Goal: Find specific page/section: Find specific page/section

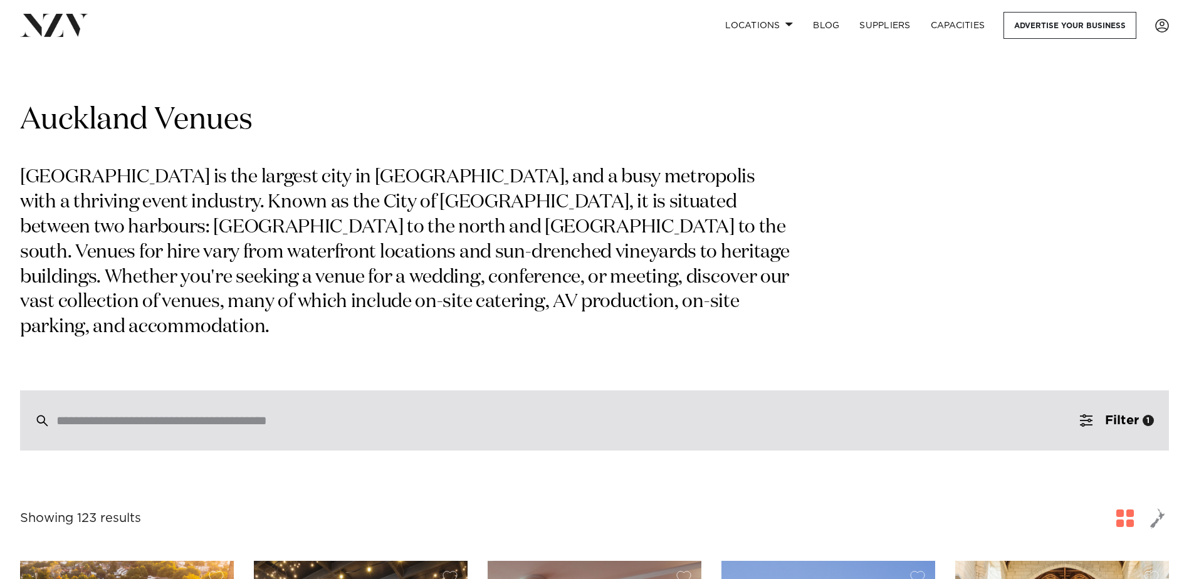
click at [683, 414] on input "search" at bounding box center [567, 421] width 1023 height 14
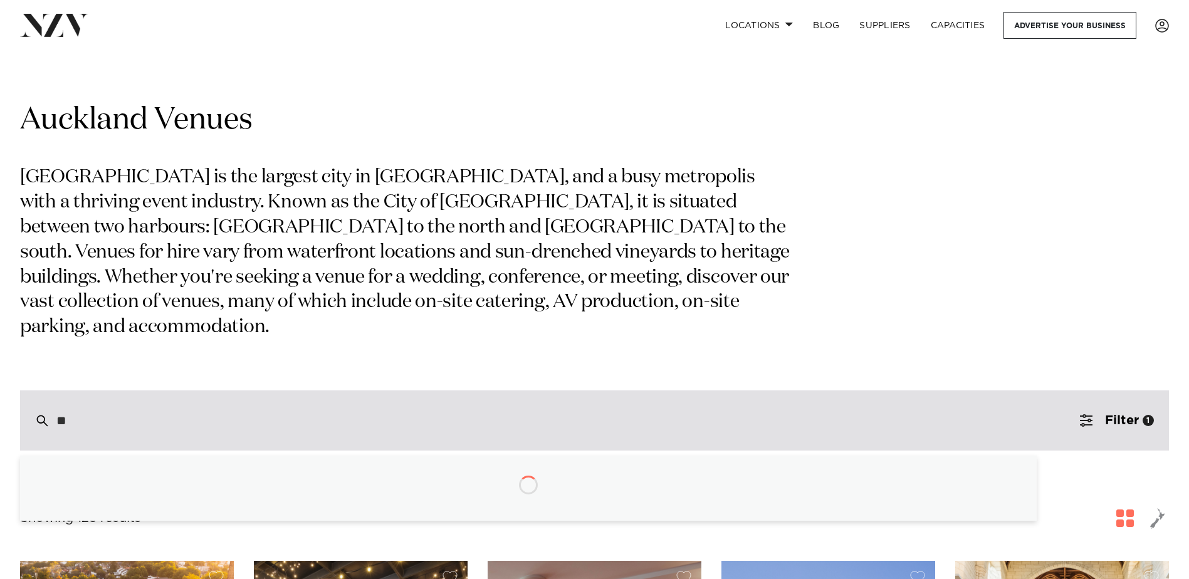
type input "*"
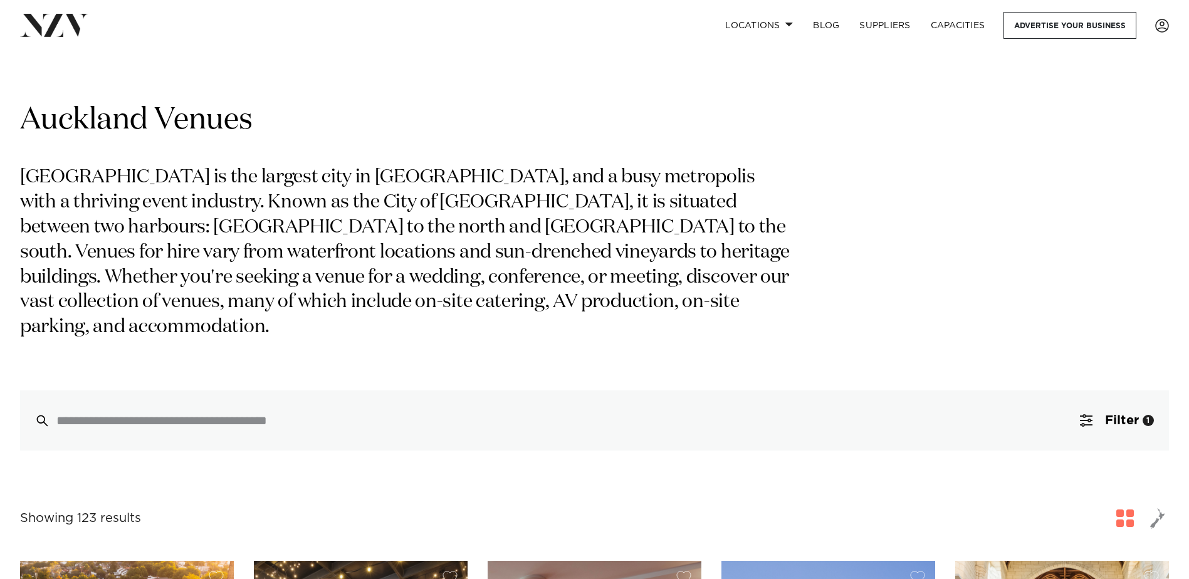
click at [865, 312] on div "Auckland Venues [GEOGRAPHIC_DATA] is the largest city in [GEOGRAPHIC_DATA], and…" at bounding box center [594, 276] width 1149 height 350
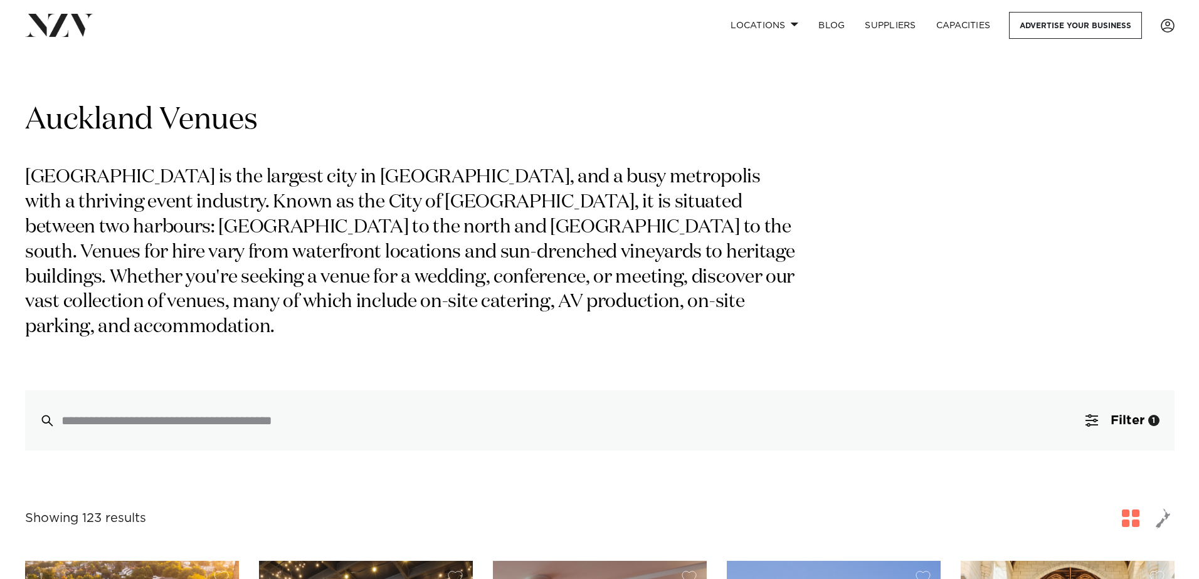
scroll to position [125, 0]
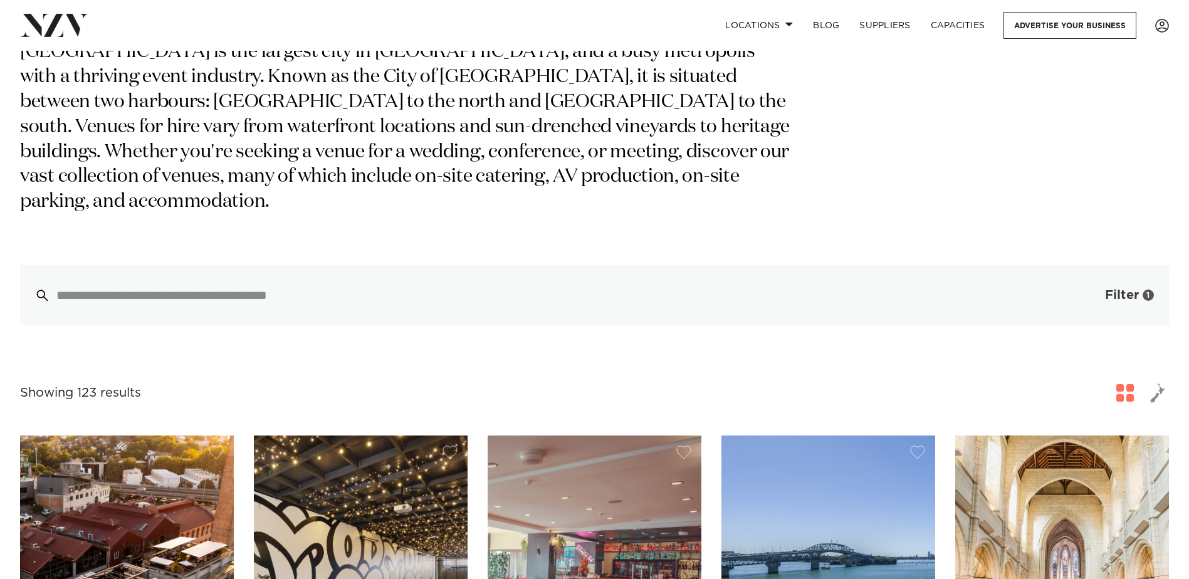
click at [1095, 273] on button "Filter 1" at bounding box center [1117, 295] width 104 height 60
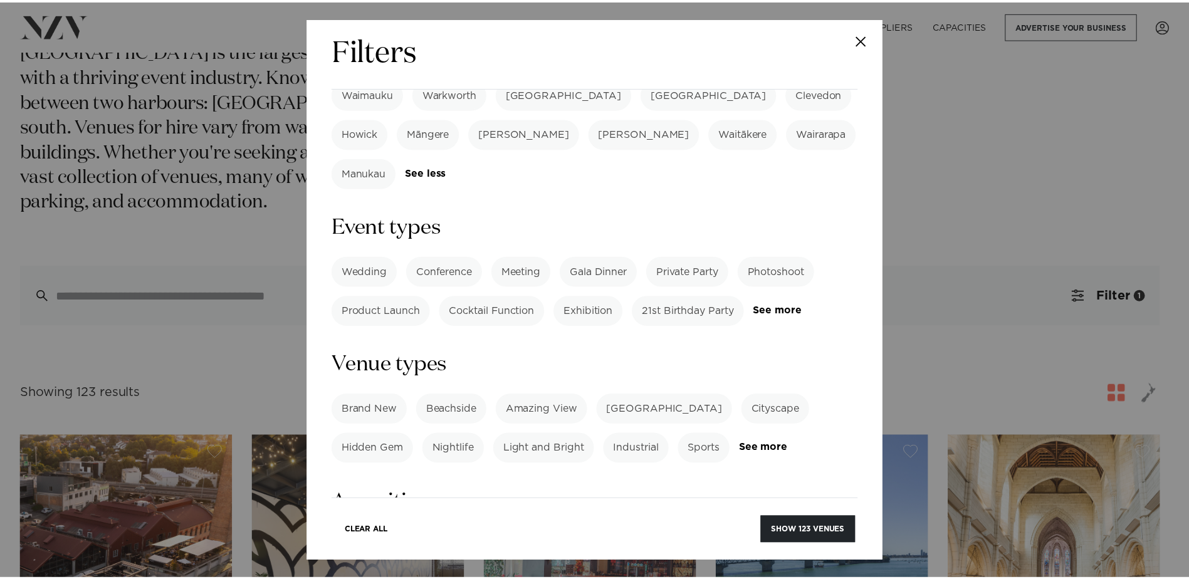
scroll to position [564, 0]
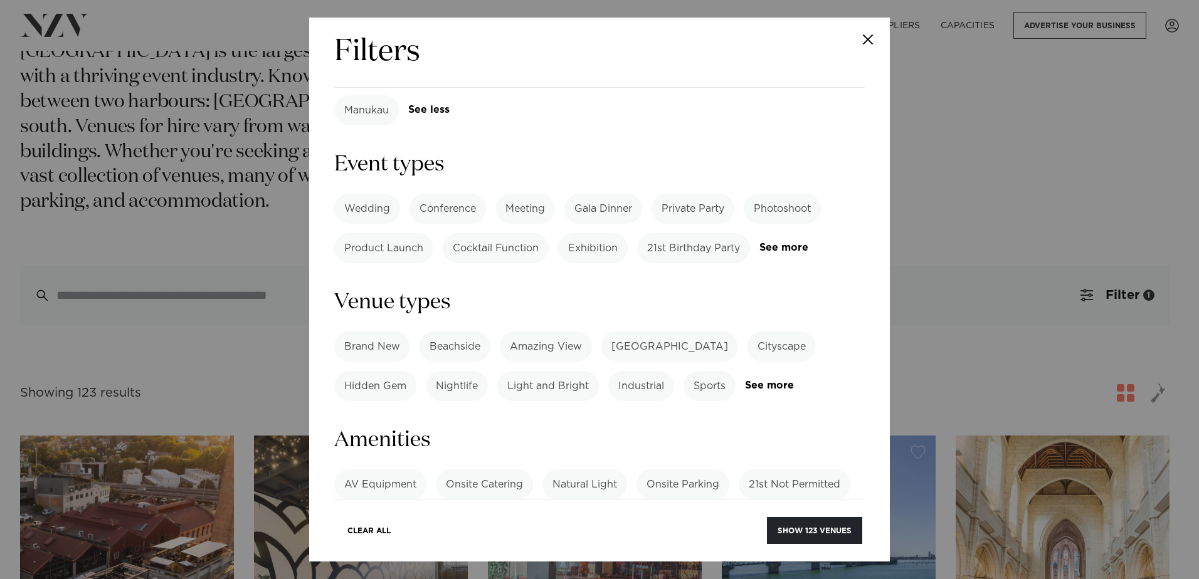
click at [460, 332] on label "Beachside" at bounding box center [454, 347] width 71 height 30
click at [806, 538] on button "Show 5 venues" at bounding box center [818, 530] width 88 height 27
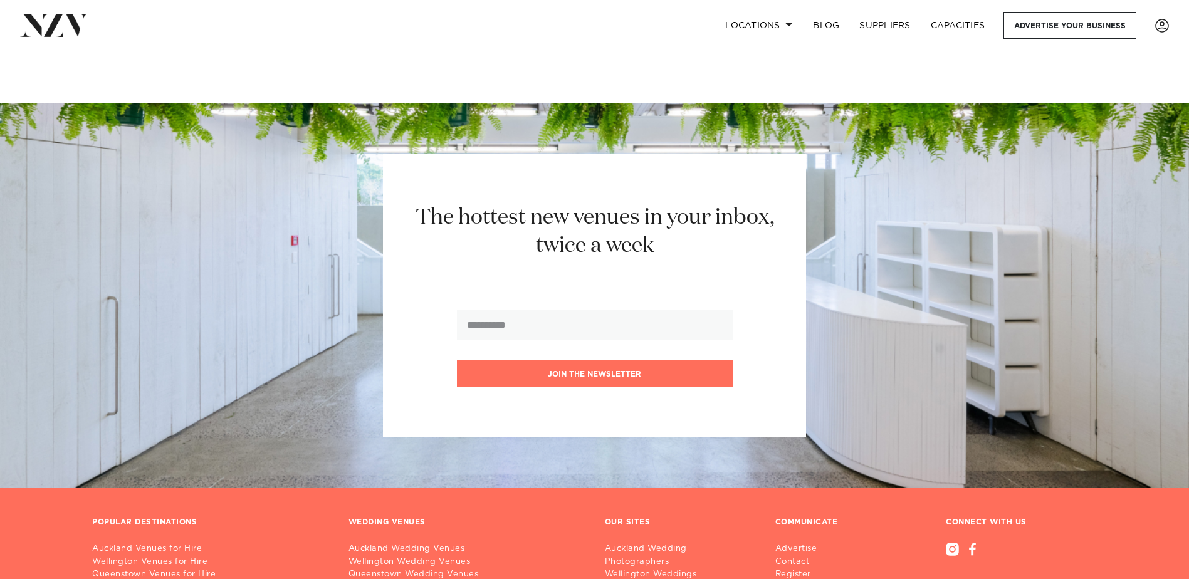
scroll to position [1105, 0]
